Goal: Task Accomplishment & Management: Complete application form

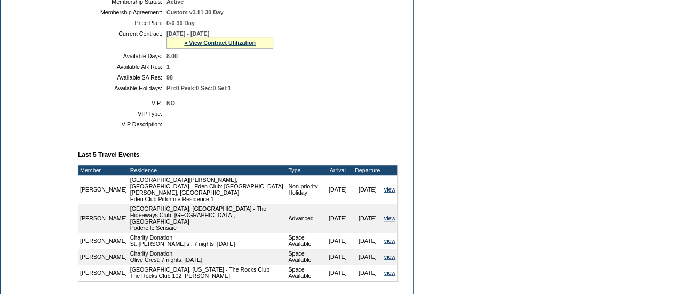
scroll to position [74, 0]
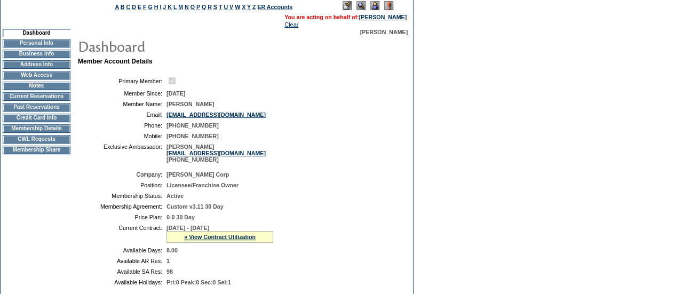
click at [30, 146] on td at bounding box center [37, 144] width 68 height 3
click at [26, 143] on td "CWL Requests" at bounding box center [37, 139] width 68 height 9
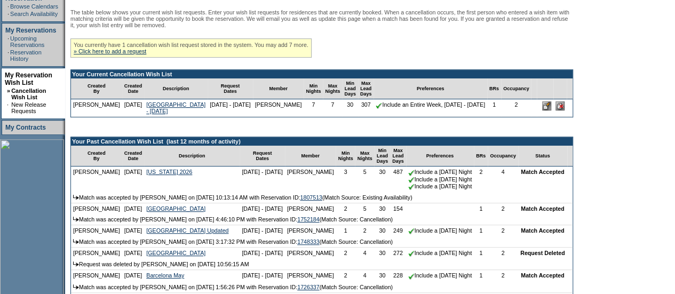
scroll to position [193, 0]
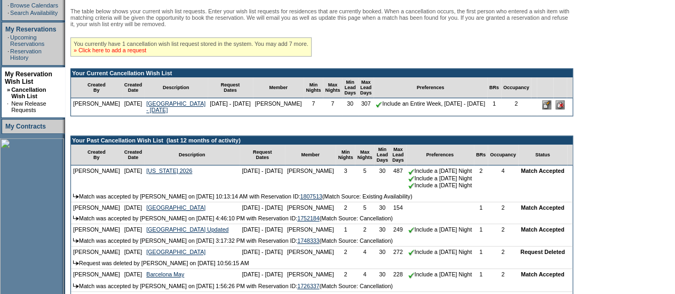
click at [127, 51] on link "» Click here to add a request" at bounding box center [110, 50] width 73 height 6
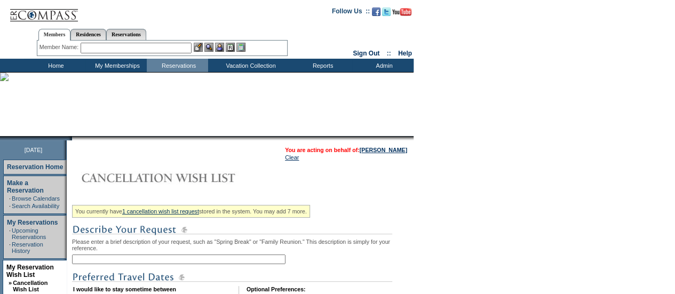
scroll to position [161, 0]
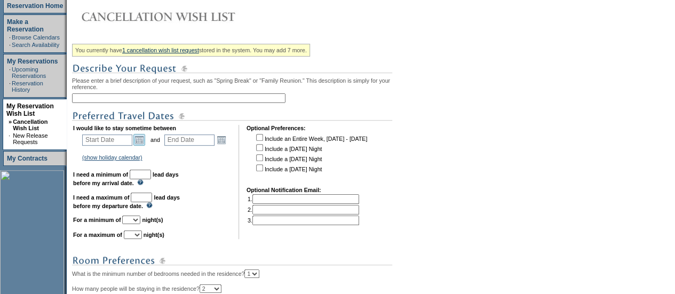
click at [138, 142] on link "Open the calendar popup." at bounding box center [139, 140] width 12 height 12
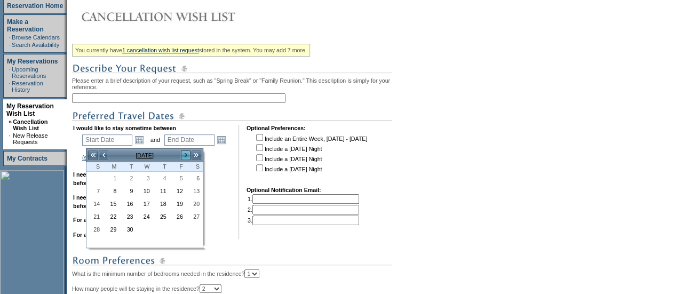
click at [186, 156] on link ">" at bounding box center [185, 155] width 11 height 11
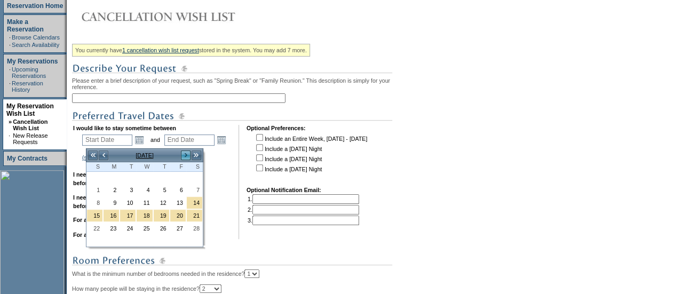
click at [186, 156] on link ">" at bounding box center [185, 155] width 11 height 11
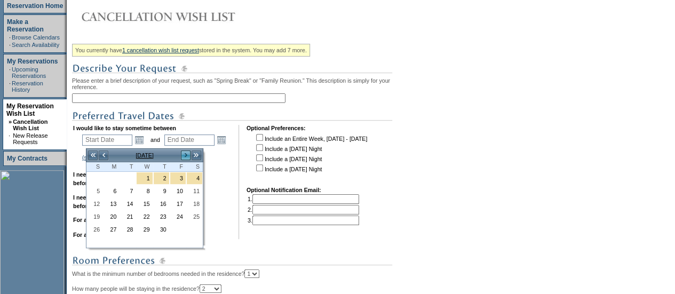
click at [186, 156] on link ">" at bounding box center [185, 155] width 11 height 11
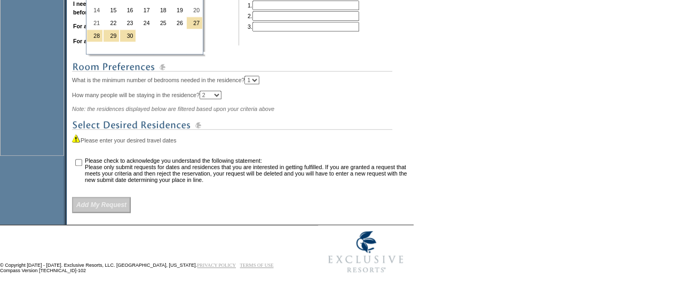
scroll to position [363, 0]
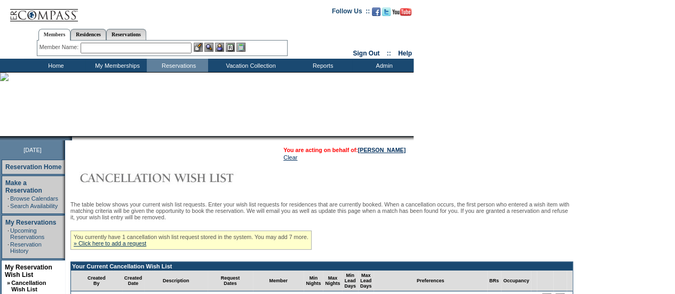
click at [385, 154] on td "Clear" at bounding box center [344, 157] width 122 height 6
click at [379, 150] on link "[PERSON_NAME]" at bounding box center [381, 150] width 47 height 6
